Goal: Transaction & Acquisition: Purchase product/service

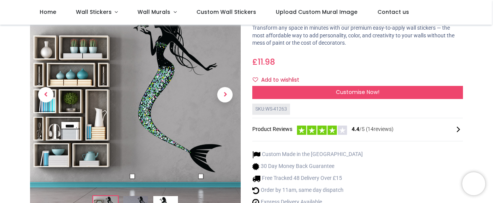
scroll to position [108, 0]
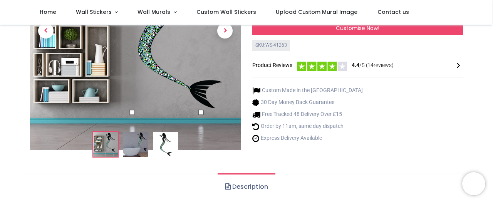
click at [136, 147] on img at bounding box center [135, 144] width 25 height 25
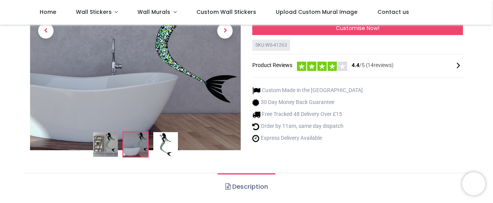
scroll to position [15, 0]
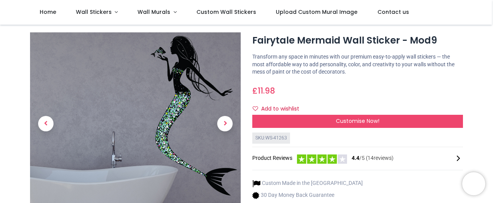
click at [225, 117] on span "Next" at bounding box center [224, 123] width 15 height 15
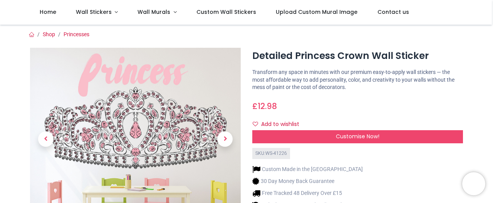
scroll to position [42, 0]
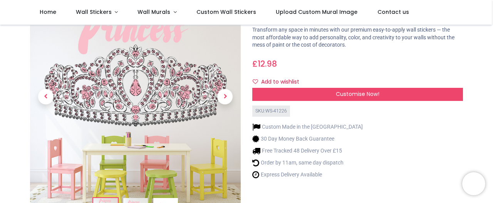
click at [225, 101] on span "Next" at bounding box center [224, 96] width 15 height 15
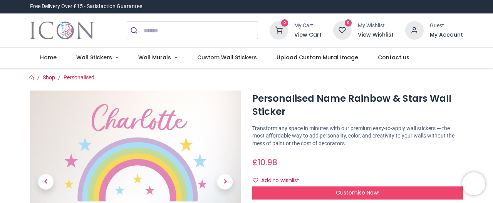
scroll to position [50, 0]
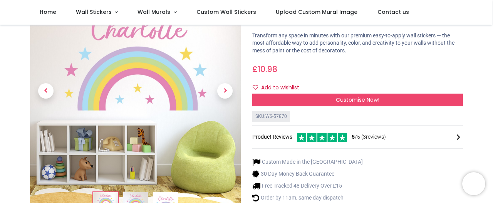
click at [227, 93] on span "Next" at bounding box center [224, 90] width 15 height 15
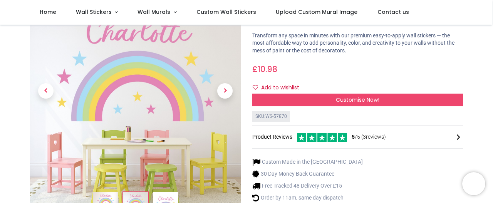
click at [219, 96] on link at bounding box center [225, 91] width 32 height 128
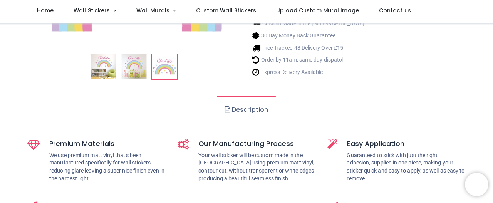
scroll to position [0, 0]
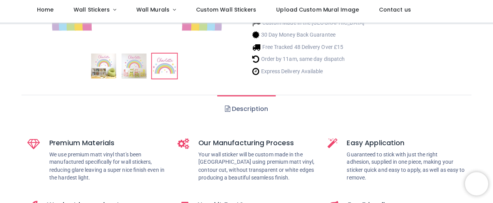
click at [98, 68] on img at bounding box center [105, 67] width 25 height 25
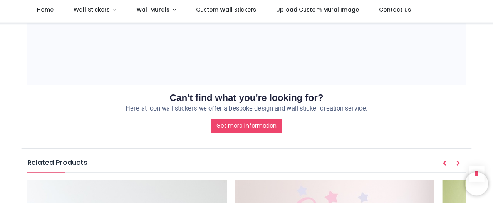
scroll to position [692, 0]
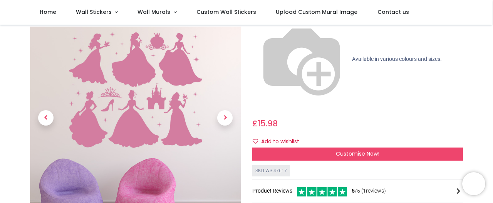
scroll to position [134, 0]
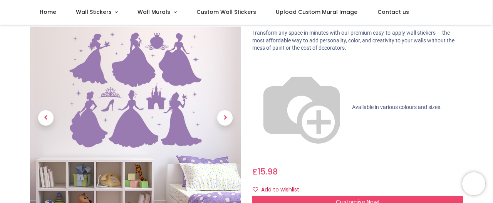
scroll to position [100, 0]
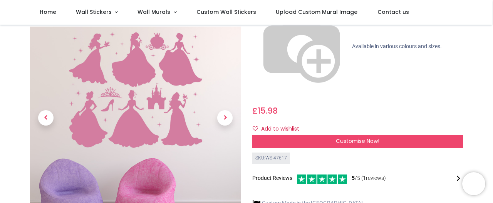
scroll to position [30, 0]
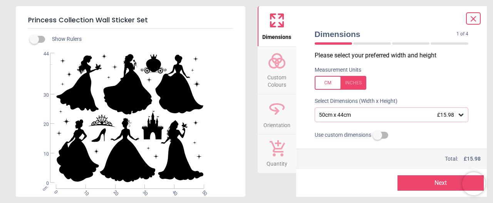
click at [452, 116] on div "50cm x 44cm £15.98" at bounding box center [387, 115] width 139 height 7
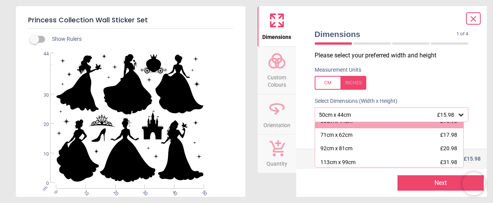
scroll to position [12, 0]
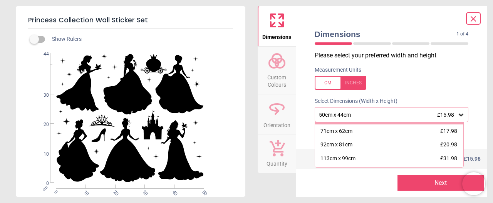
click at [352, 148] on div "92cm x 81cm £20.98" at bounding box center [389, 145] width 149 height 14
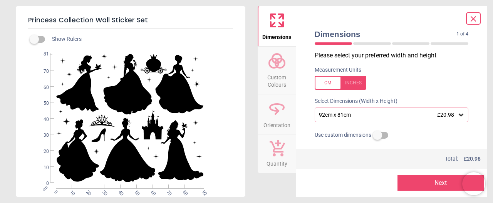
click at [273, 122] on span "Orientation" at bounding box center [276, 124] width 27 height 12
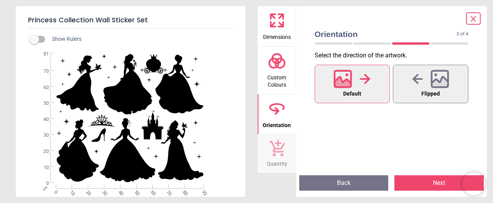
click at [276, 161] on span "Quantity" at bounding box center [276, 162] width 21 height 12
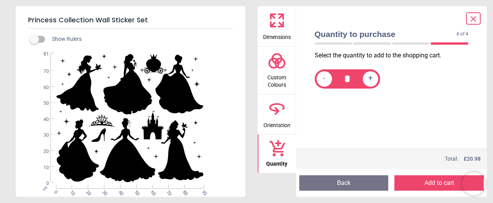
click at [284, 72] on span "Custom Colours" at bounding box center [276, 79] width 37 height 19
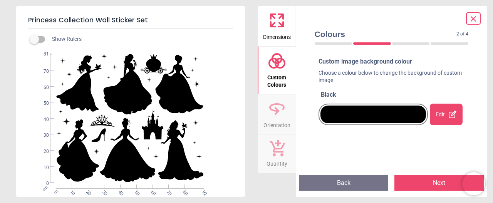
click at [448, 116] on icon at bounding box center [452, 114] width 9 height 9
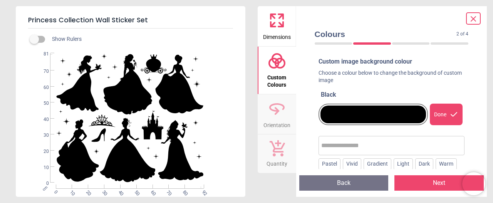
click at [329, 167] on div "Pastel" at bounding box center [329, 164] width 22 height 12
click at [351, 165] on div "Vivid" at bounding box center [351, 164] width 18 height 12
click at [371, 168] on div "Gradient" at bounding box center [377, 164] width 28 height 12
click at [397, 167] on div "Light" at bounding box center [402, 164] width 19 height 12
click at [421, 169] on div "Dark" at bounding box center [424, 164] width 18 height 12
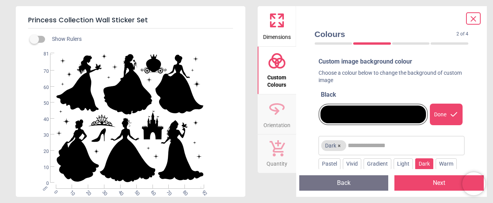
click at [448, 166] on div "Warm" at bounding box center [445, 164] width 21 height 12
click at [329, 166] on div "Pastel" at bounding box center [329, 164] width 22 height 12
click at [441, 116] on div "Done" at bounding box center [445, 115] width 33 height 22
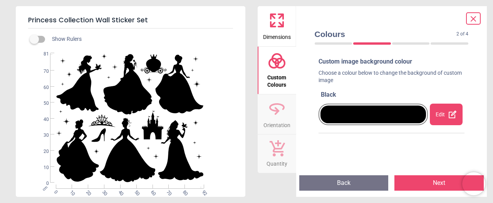
scroll to position [5, 0]
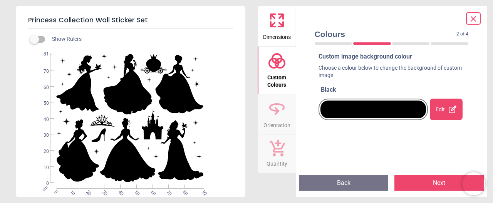
click at [435, 114] on div "Edit" at bounding box center [445, 110] width 33 height 22
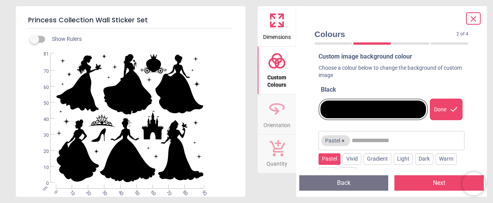
click at [341, 143] on button "×" at bounding box center [343, 140] width 6 height 6
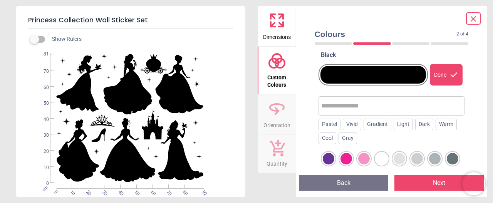
click at [365, 159] on div at bounding box center [364, 159] width 12 height 12
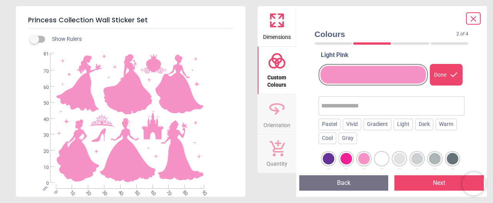
click at [347, 160] on div at bounding box center [346, 159] width 12 height 12
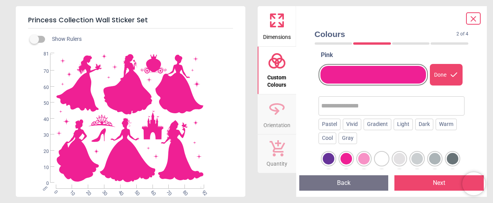
click at [363, 163] on div at bounding box center [364, 159] width 12 height 12
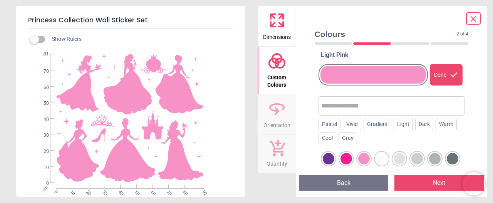
click at [404, 159] on div at bounding box center [399, 159] width 12 height 12
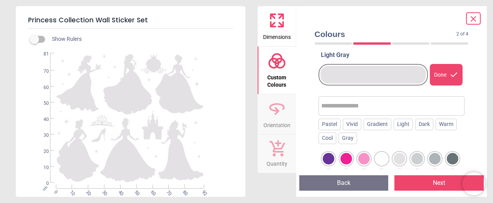
click at [325, 190] on button "Back" at bounding box center [343, 182] width 89 height 15
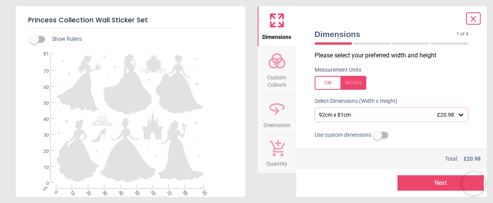
click at [351, 183] on div at bounding box center [345, 182] width 86 height 15
click at [389, 115] on div "92cm x 81cm £20.98" at bounding box center [387, 115] width 139 height 7
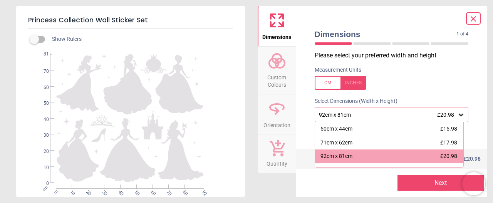
scroll to position [11, 0]
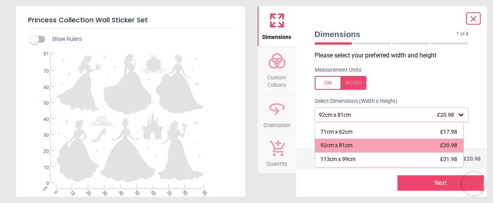
click at [356, 159] on div "113cm x 99cm £31.98" at bounding box center [389, 159] width 149 height 14
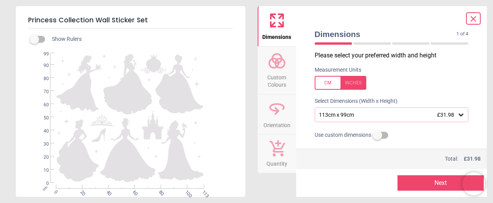
click at [277, 75] on span "Custom Colours" at bounding box center [276, 79] width 37 height 19
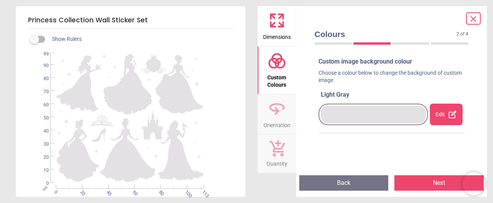
click at [440, 118] on div "Edit" at bounding box center [445, 115] width 33 height 22
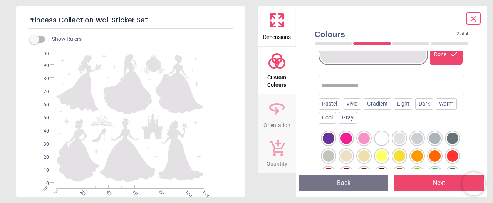
click at [334, 157] on div at bounding box center [328, 156] width 12 height 12
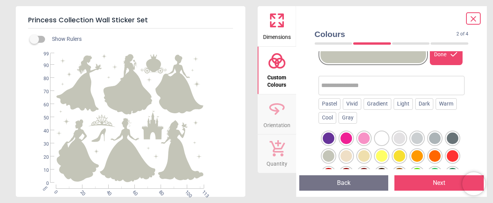
click at [366, 140] on div at bounding box center [364, 138] width 12 height 12
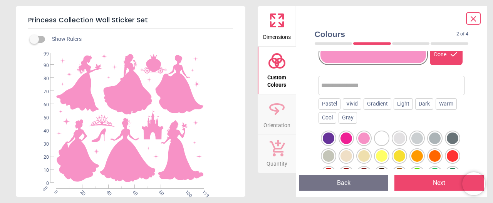
click at [342, 138] on div at bounding box center [346, 138] width 12 height 12
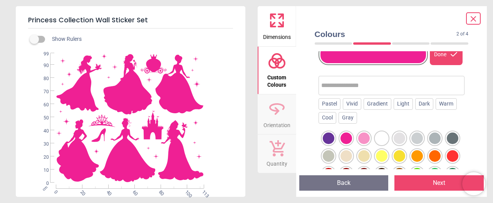
click at [365, 137] on div at bounding box center [364, 138] width 12 height 12
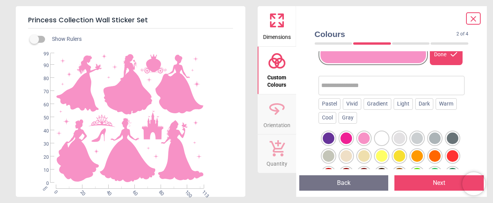
scroll to position [37, 0]
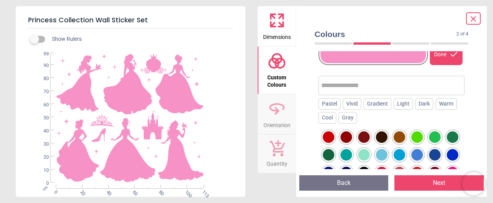
click at [334, 138] on div at bounding box center [328, 137] width 12 height 12
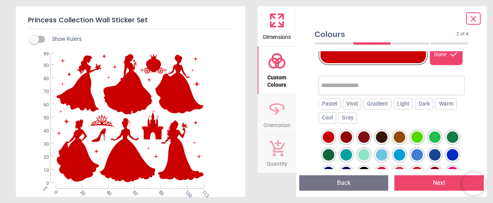
click at [446, 125] on div at bounding box center [452, 120] width 12 height 12
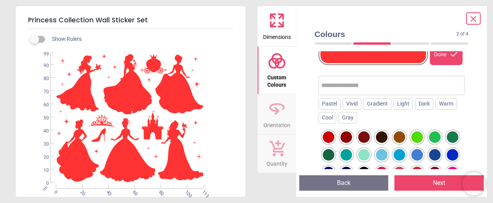
click at [429, 125] on div at bounding box center [435, 120] width 12 height 12
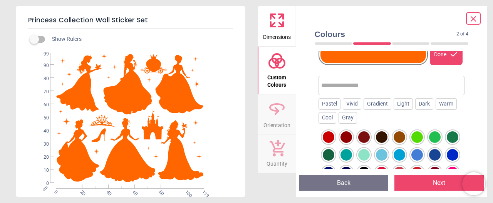
scroll to position [73, 0]
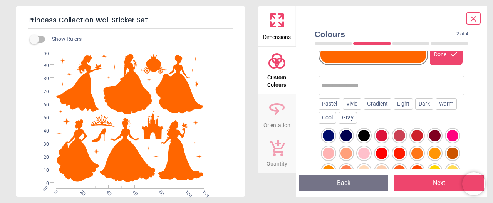
click at [393, 124] on div at bounding box center [399, 118] width 12 height 12
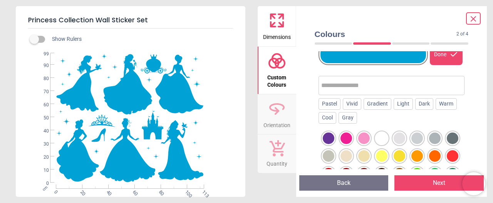
scroll to position [44, 0]
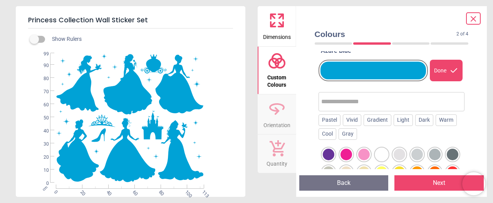
click at [361, 149] on div at bounding box center [364, 155] width 12 height 12
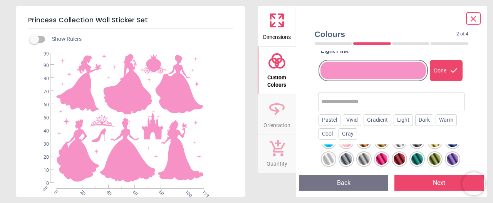
scroll to position [453, 0]
click at [264, 179] on div "Dimensions Custom Colours Orientation Quantity" at bounding box center [276, 101] width 38 height 190
click at [257, 180] on div "Princess Collection Wall Sticker Set Show Rulers WS-47617 Created with Snap nul…" at bounding box center [246, 101] width 493 height 203
click at [387, 165] on div at bounding box center [382, 159] width 12 height 12
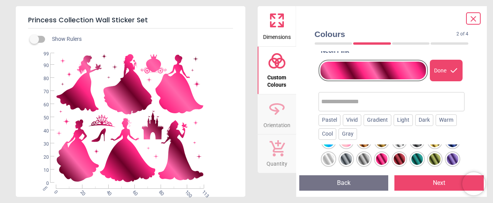
click at [352, 147] on div at bounding box center [346, 141] width 12 height 12
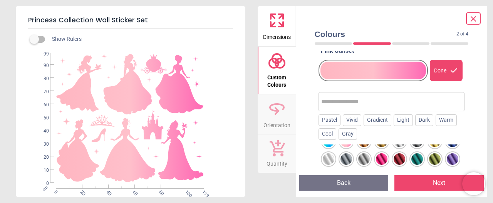
scroll to position [465, 0]
click at [387, 154] on div at bounding box center [382, 159] width 12 height 12
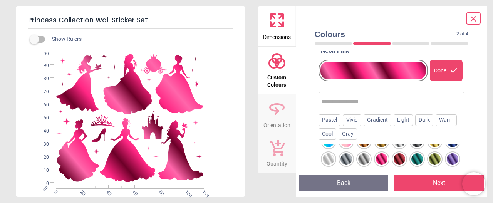
click at [446, 147] on div at bounding box center [452, 141] width 12 height 12
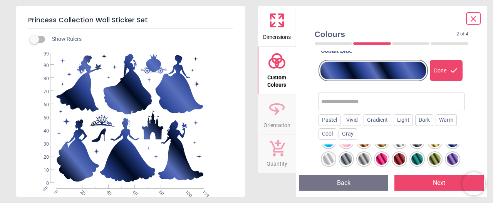
click at [429, 147] on div at bounding box center [435, 141] width 12 height 12
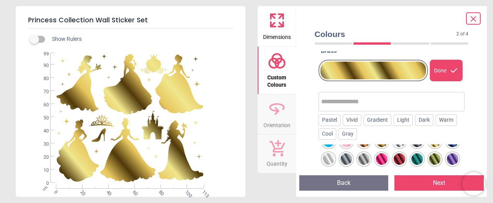
click at [429, 165] on div at bounding box center [435, 159] width 12 height 12
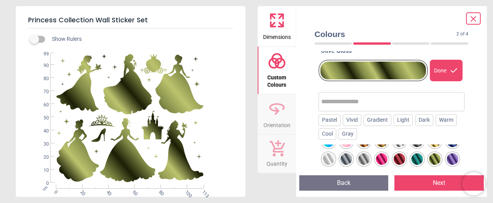
click at [411, 165] on div at bounding box center [417, 159] width 12 height 12
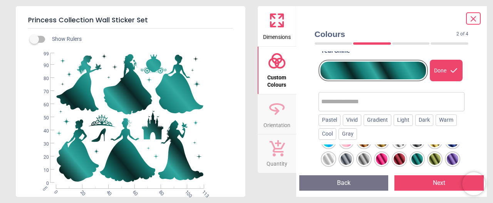
click at [378, 173] on div "Preview Back Next Next" at bounding box center [391, 183] width 191 height 28
click at [334, 171] on div at bounding box center [328, 177] width 12 height 12
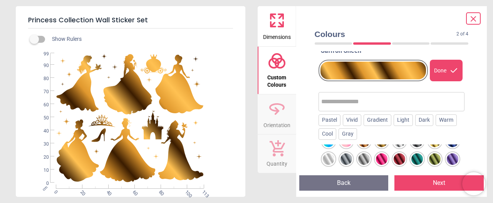
click at [446, 162] on div at bounding box center [452, 159] width 12 height 12
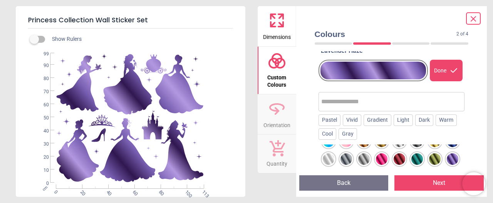
click at [387, 153] on div at bounding box center [382, 159] width 12 height 12
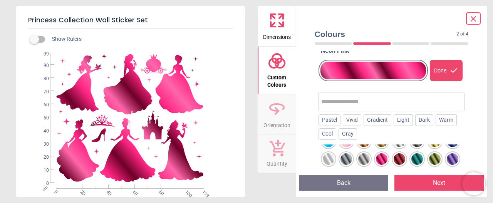
click at [405, 153] on div at bounding box center [399, 159] width 12 height 12
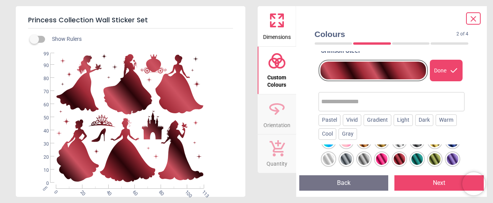
click at [427, 170] on div "Preview Back Next Next" at bounding box center [391, 183] width 191 height 28
click at [387, 171] on div at bounding box center [382, 177] width 12 height 12
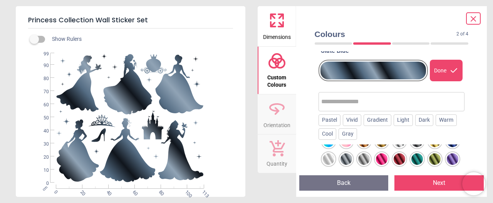
click at [369, 153] on div at bounding box center [364, 159] width 12 height 12
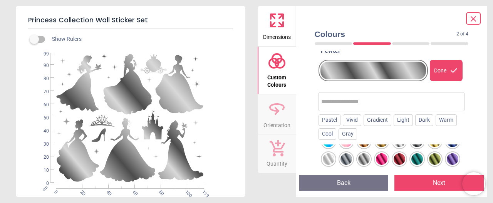
click at [352, 153] on div at bounding box center [346, 159] width 12 height 12
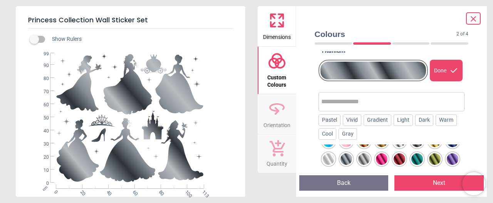
click at [334, 153] on div at bounding box center [328, 159] width 12 height 12
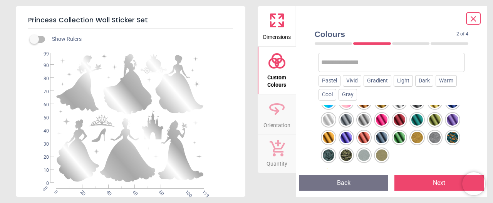
click at [334, 150] on div at bounding box center [328, 155] width 12 height 12
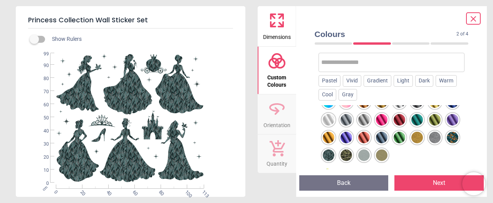
click at [446, 143] on div at bounding box center [452, 138] width 12 height 12
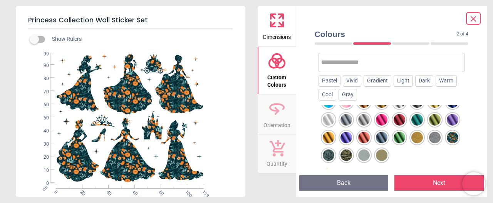
click at [429, 143] on div at bounding box center [435, 138] width 12 height 12
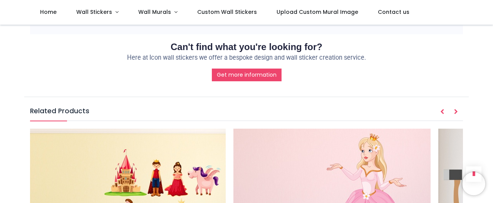
scroll to position [848, 0]
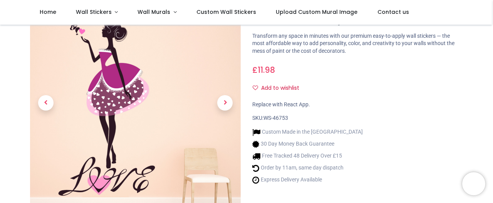
scroll to position [85, 0]
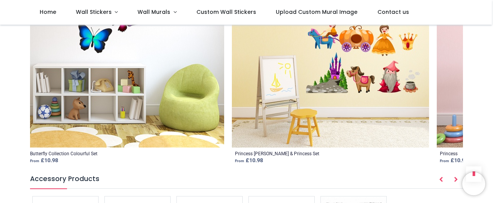
scroll to position [1026, 0]
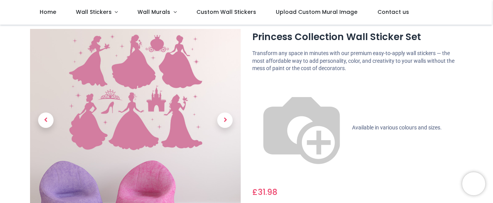
scroll to position [196, 0]
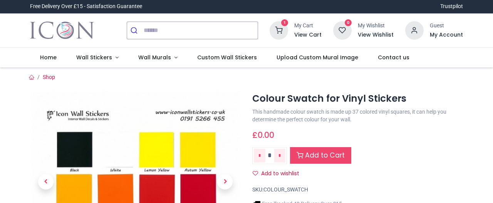
click at [351, 153] on link "Add to Cart" at bounding box center [320, 155] width 61 height 17
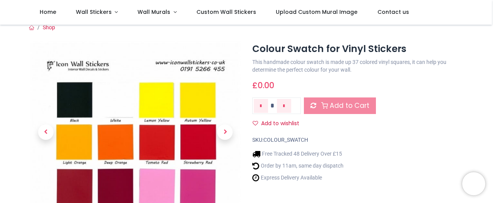
scroll to position [63, 0]
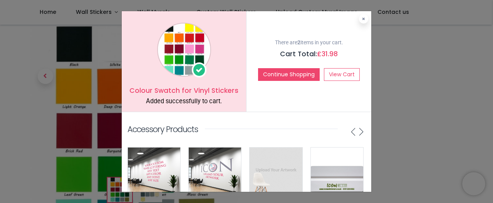
click at [199, 47] on img at bounding box center [184, 50] width 54 height 54
click at [362, 22] on button at bounding box center [363, 18] width 9 height 9
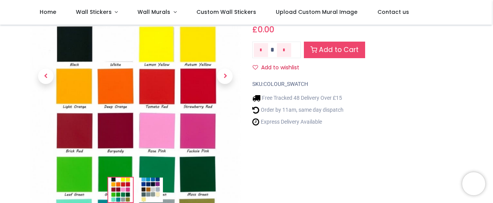
click at [130, 192] on img at bounding box center [120, 189] width 25 height 25
click at [125, 188] on img at bounding box center [120, 189] width 25 height 25
click at [122, 191] on img at bounding box center [120, 189] width 25 height 25
click at [132, 196] on img at bounding box center [120, 189] width 25 height 25
click at [129, 189] on img at bounding box center [120, 189] width 25 height 25
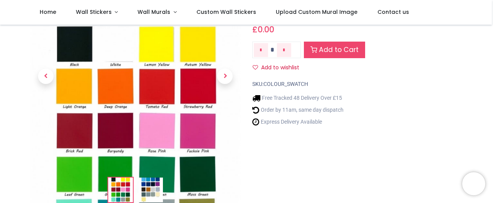
click at [128, 194] on img at bounding box center [120, 189] width 25 height 25
click at [125, 185] on img at bounding box center [120, 189] width 25 height 25
click at [120, 190] on img at bounding box center [120, 189] width 25 height 25
click at [130, 188] on img at bounding box center [120, 189] width 25 height 25
click at [312, 190] on div "Colour Swatch for Vinyl Stickers https://www.iconwallstickers.co.uk/colour-swat…" at bounding box center [357, 97] width 222 height 224
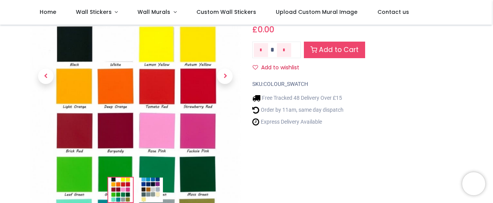
click at [124, 195] on img at bounding box center [120, 189] width 25 height 25
click at [115, 190] on img at bounding box center [120, 189] width 25 height 25
